Goal: Information Seeking & Learning: Learn about a topic

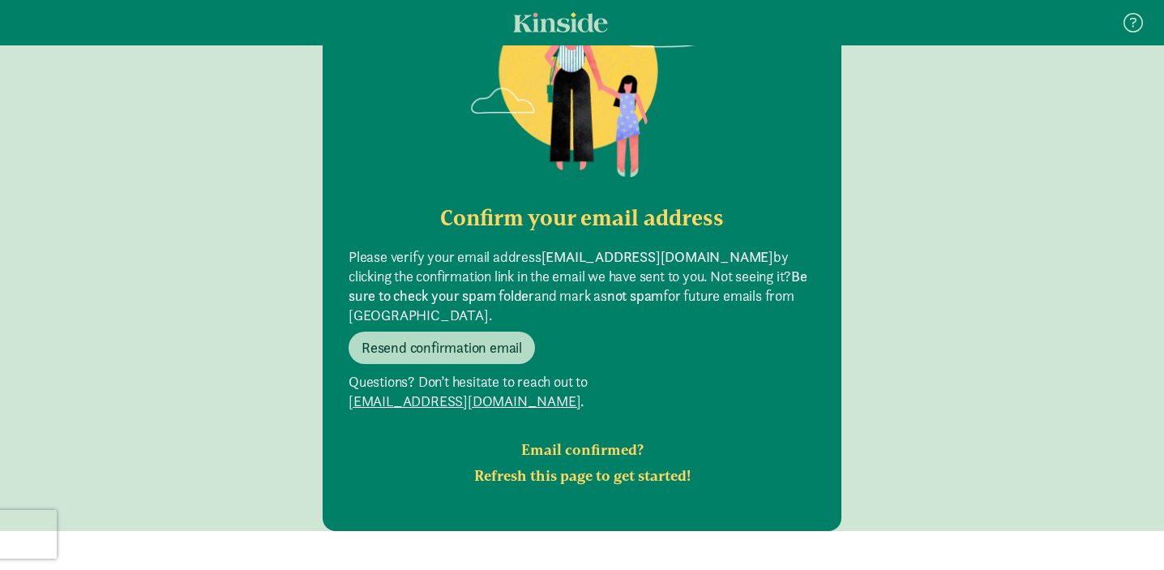
scroll to position [202, 0]
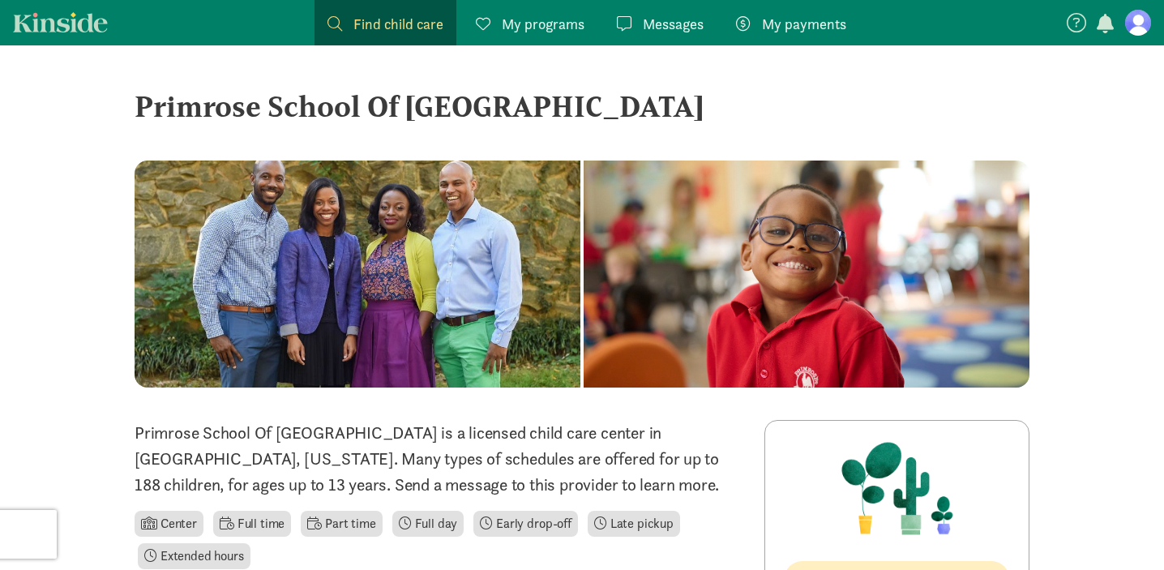
click at [553, 17] on span "My programs" at bounding box center [543, 24] width 83 height 22
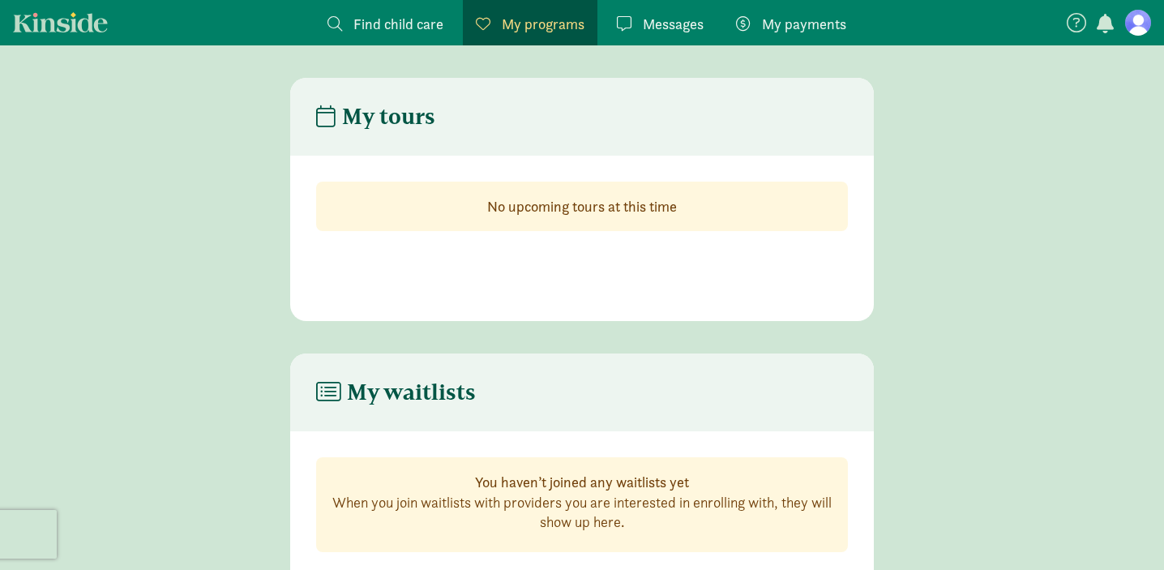
click at [780, 26] on span "My payments" at bounding box center [804, 24] width 84 height 22
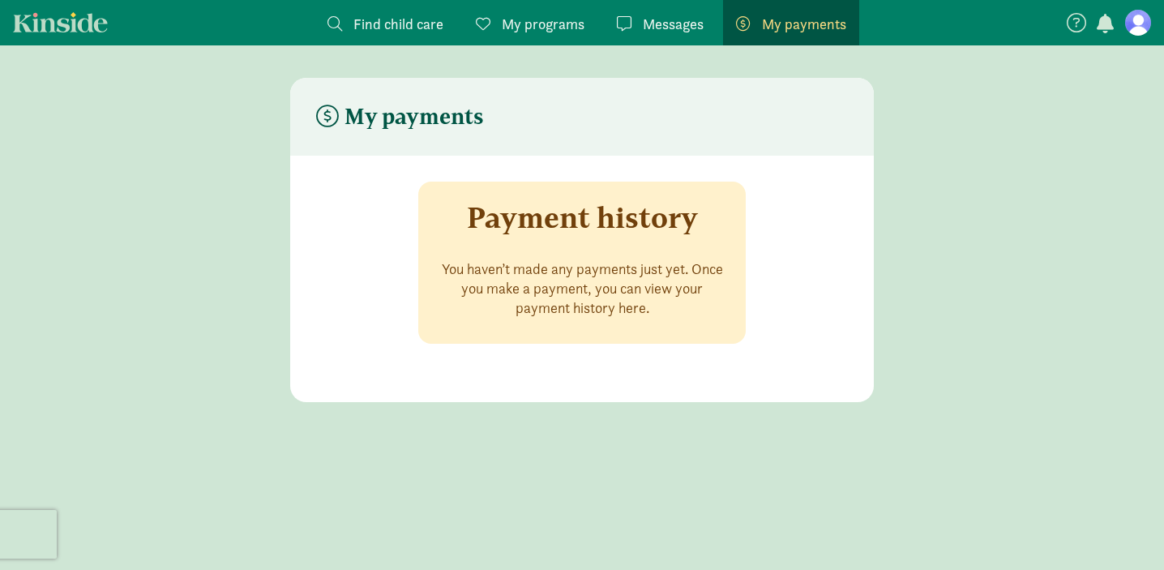
click at [666, 26] on span "Messages" at bounding box center [673, 24] width 61 height 22
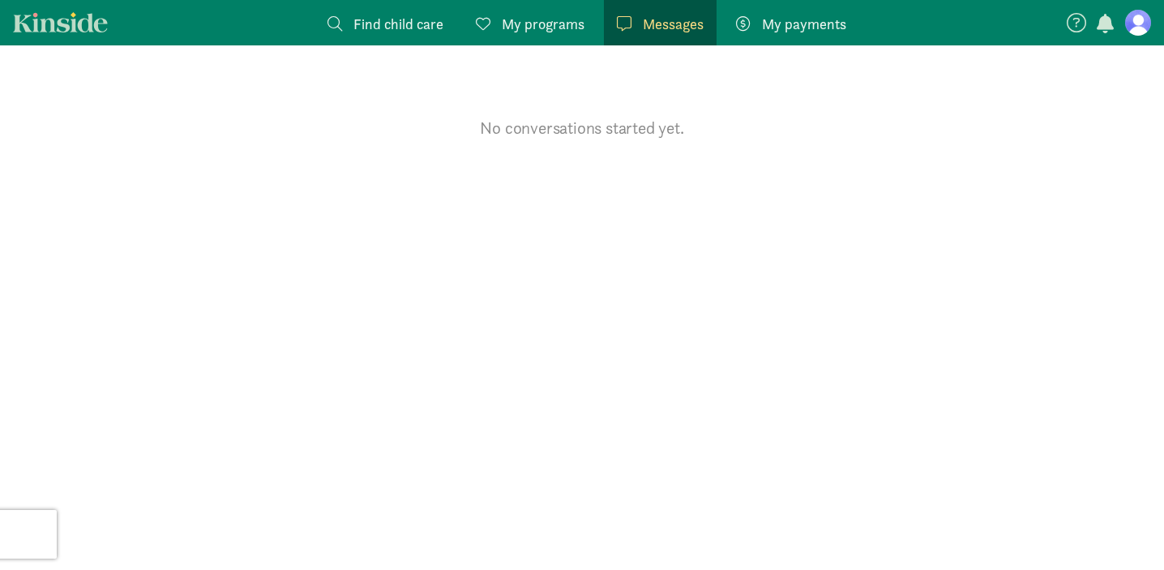
click at [519, 34] on span "My programs" at bounding box center [543, 24] width 83 height 22
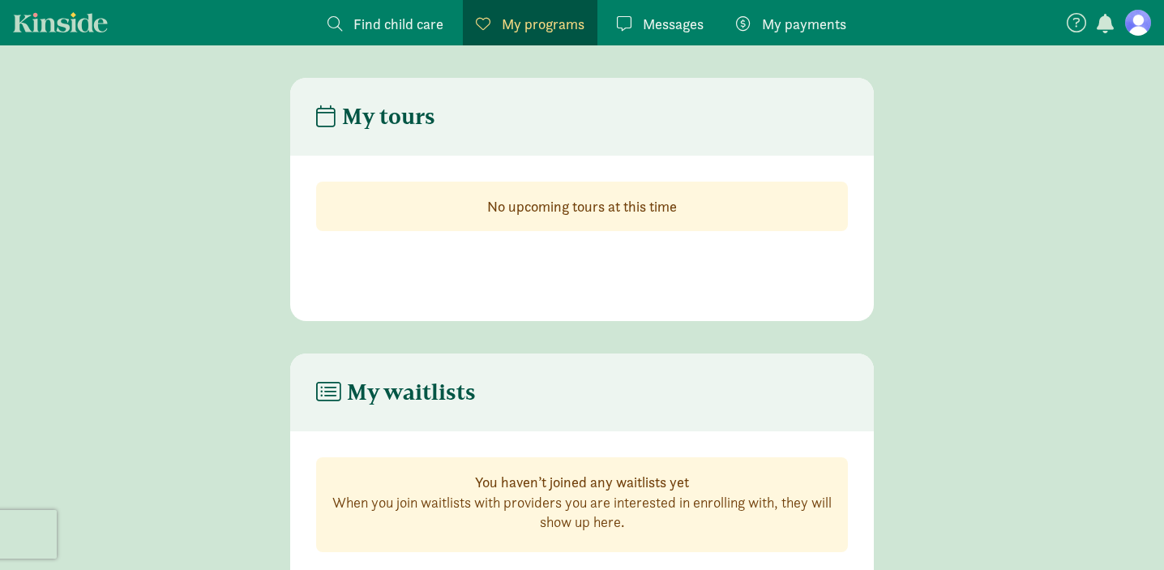
click at [415, 24] on span "Find child care" at bounding box center [398, 24] width 90 height 22
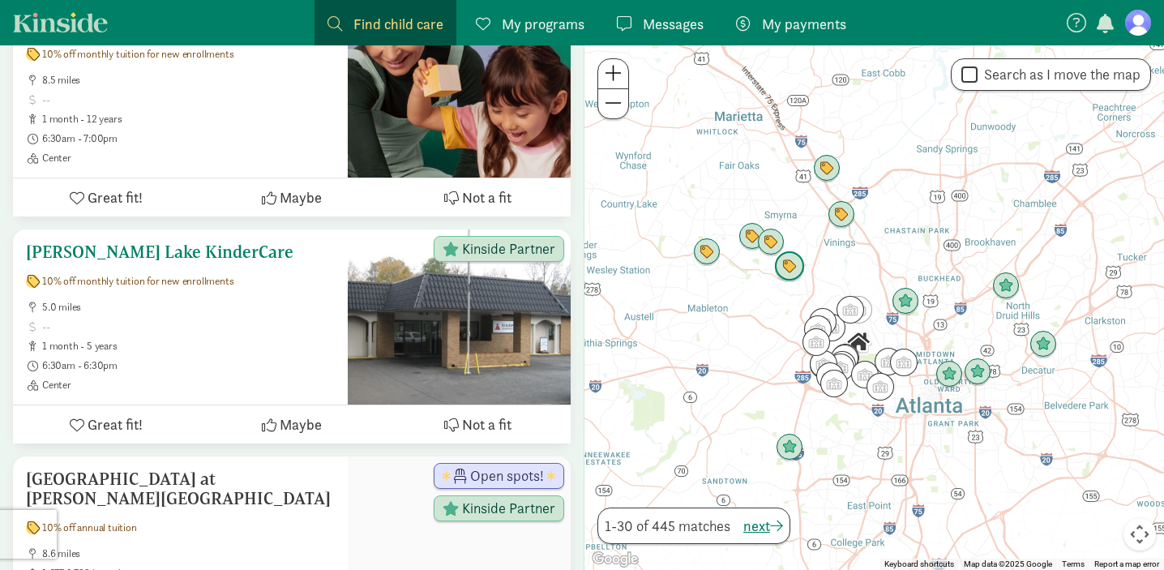
scroll to position [814, 0]
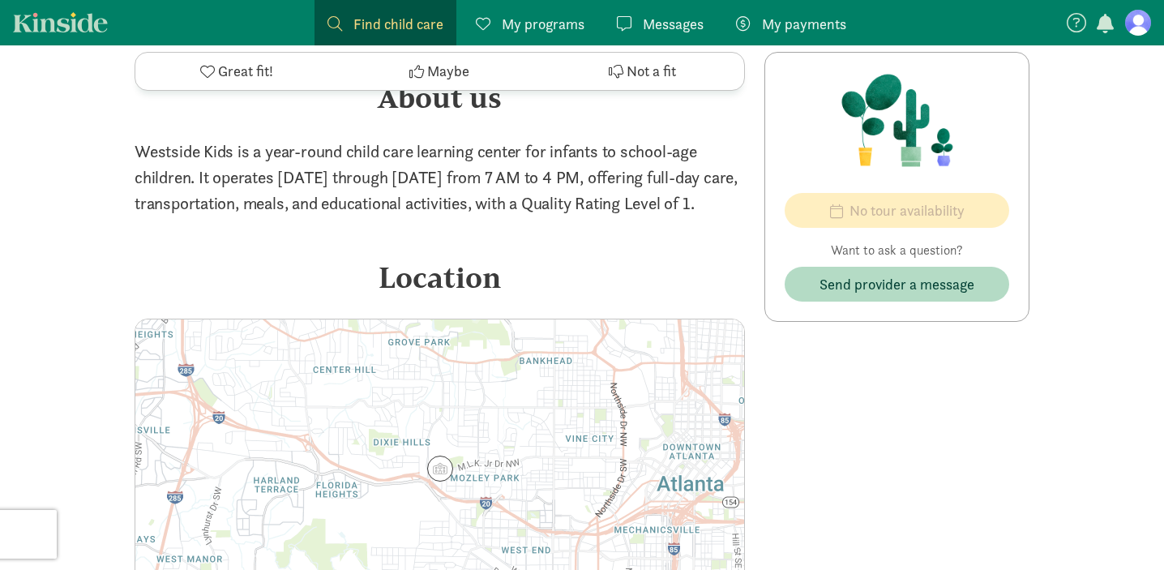
scroll to position [1265, 0]
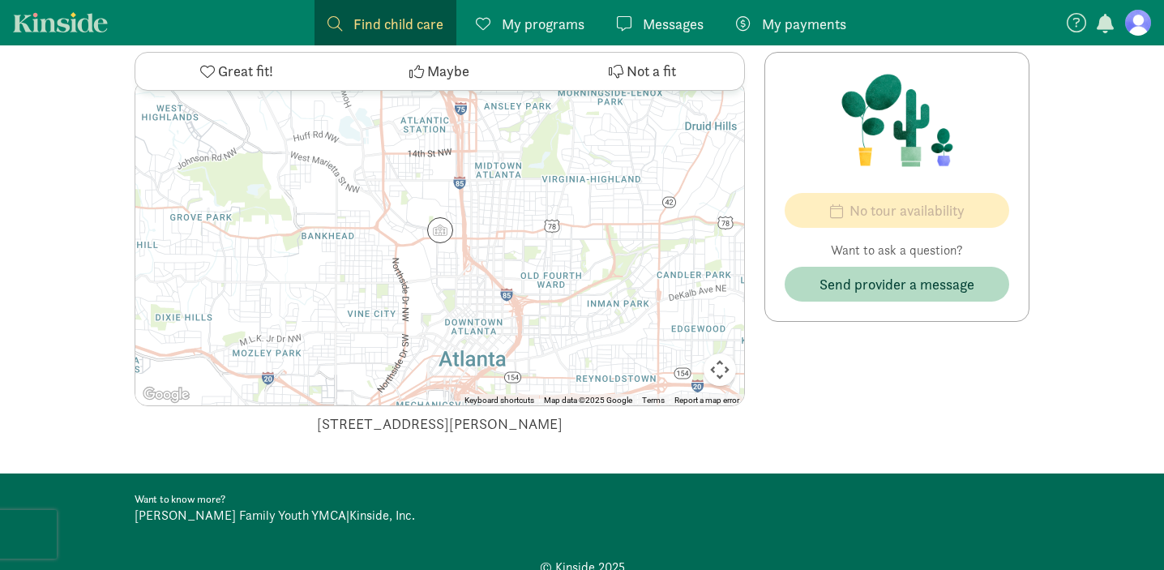
scroll to position [1589, 0]
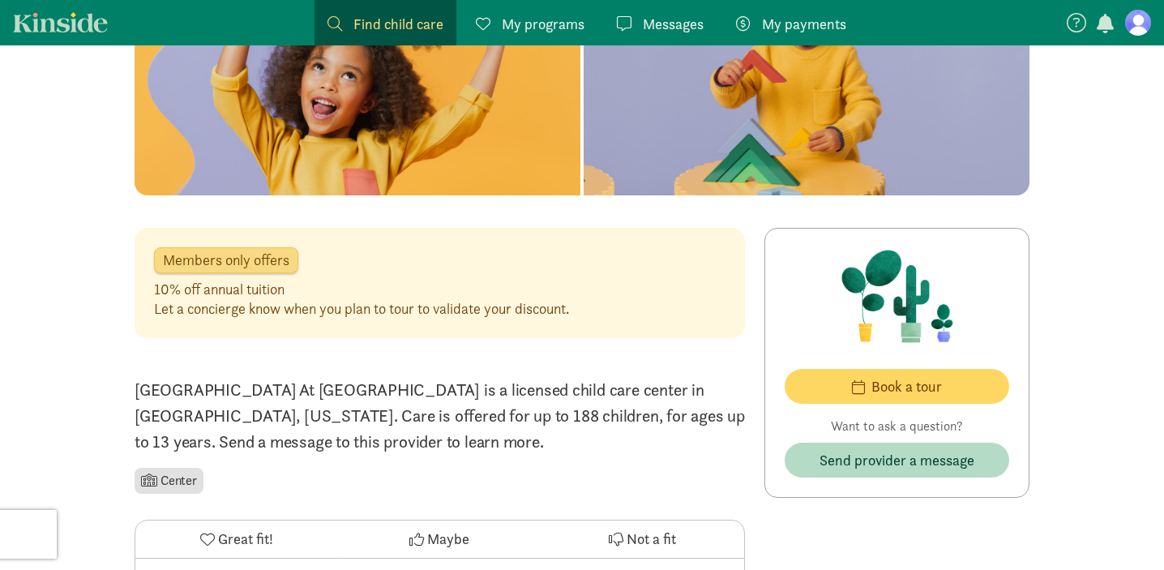
scroll to position [232, 0]
